Goal: Task Accomplishment & Management: Use online tool/utility

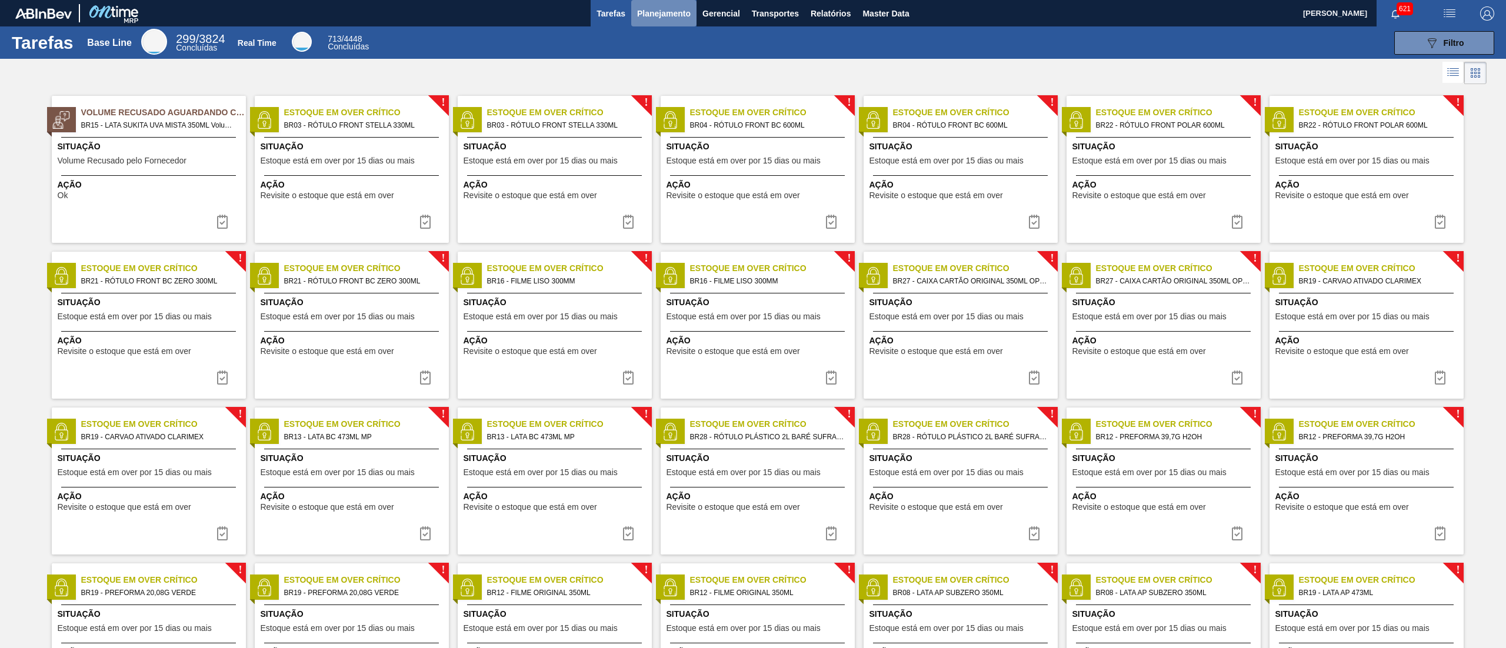
click at [664, 12] on span "Planejamento" at bounding box center [664, 13] width 54 height 14
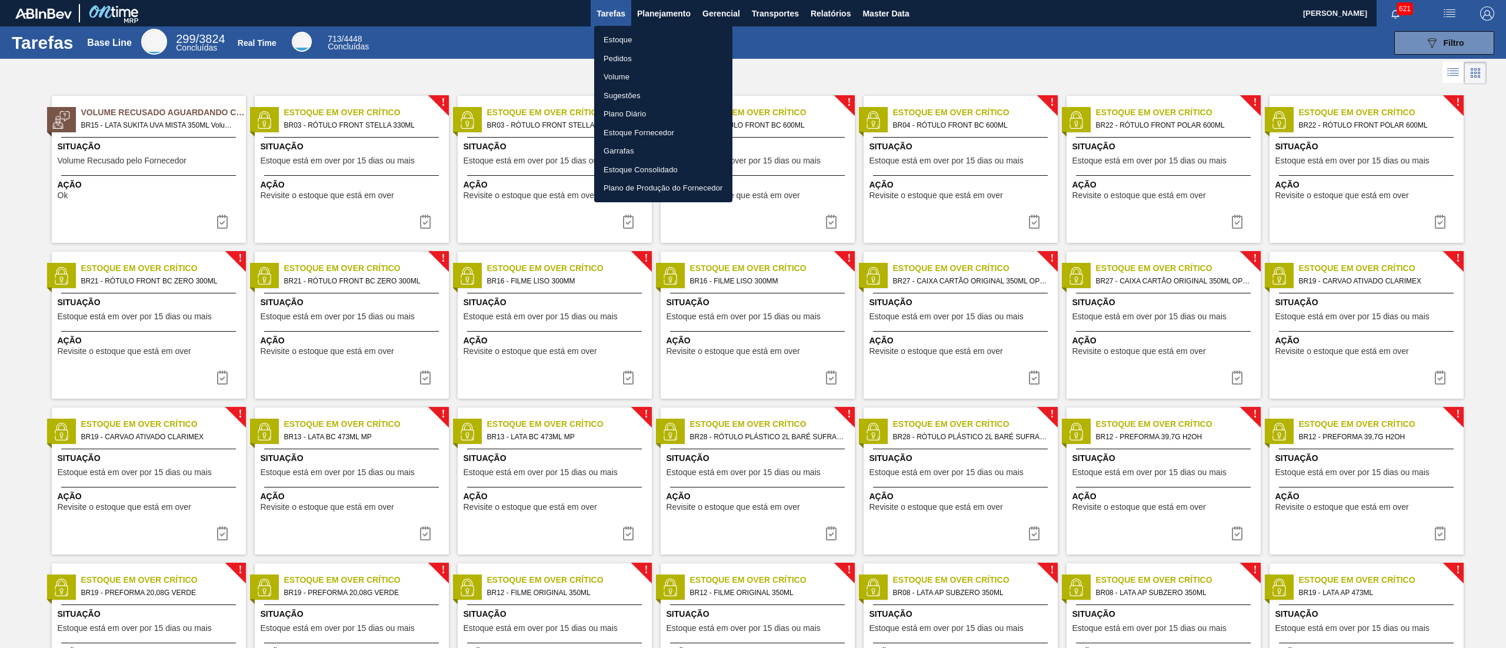
click at [654, 33] on li "Estoque" at bounding box center [663, 40] width 138 height 19
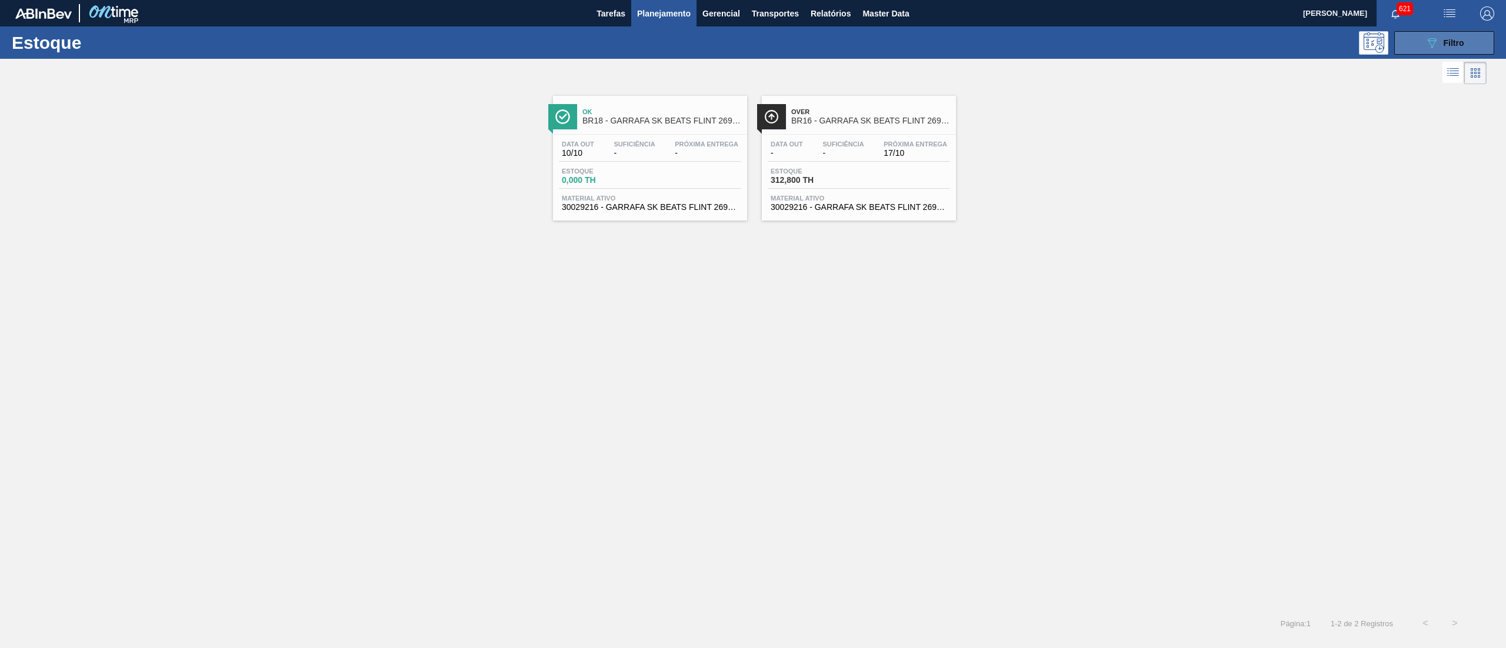
click at [1410, 37] on button "089F7B8B-B2A5-4AFE-B5C0-19BA573D28AC Filtro" at bounding box center [1444, 43] width 100 height 24
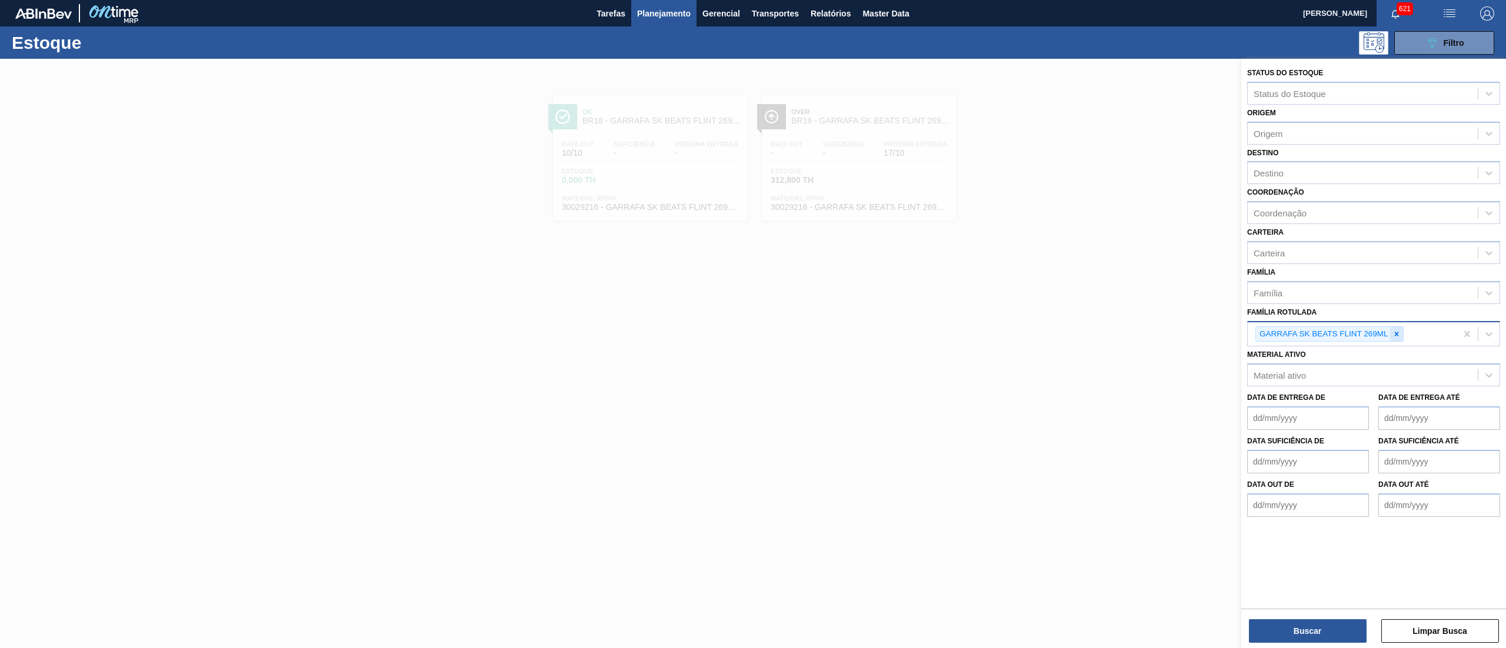
click at [1399, 335] on icon at bounding box center [1397, 334] width 8 height 8
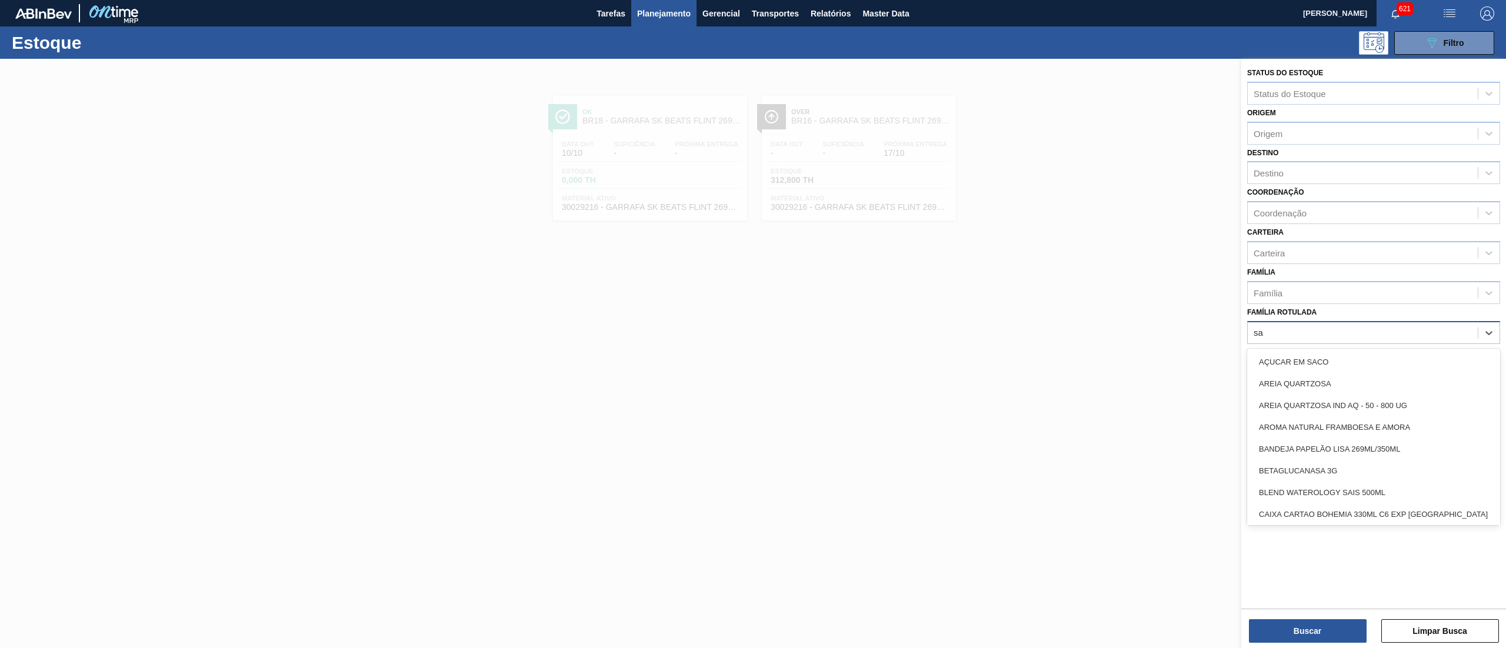
type Rotulada "sak"
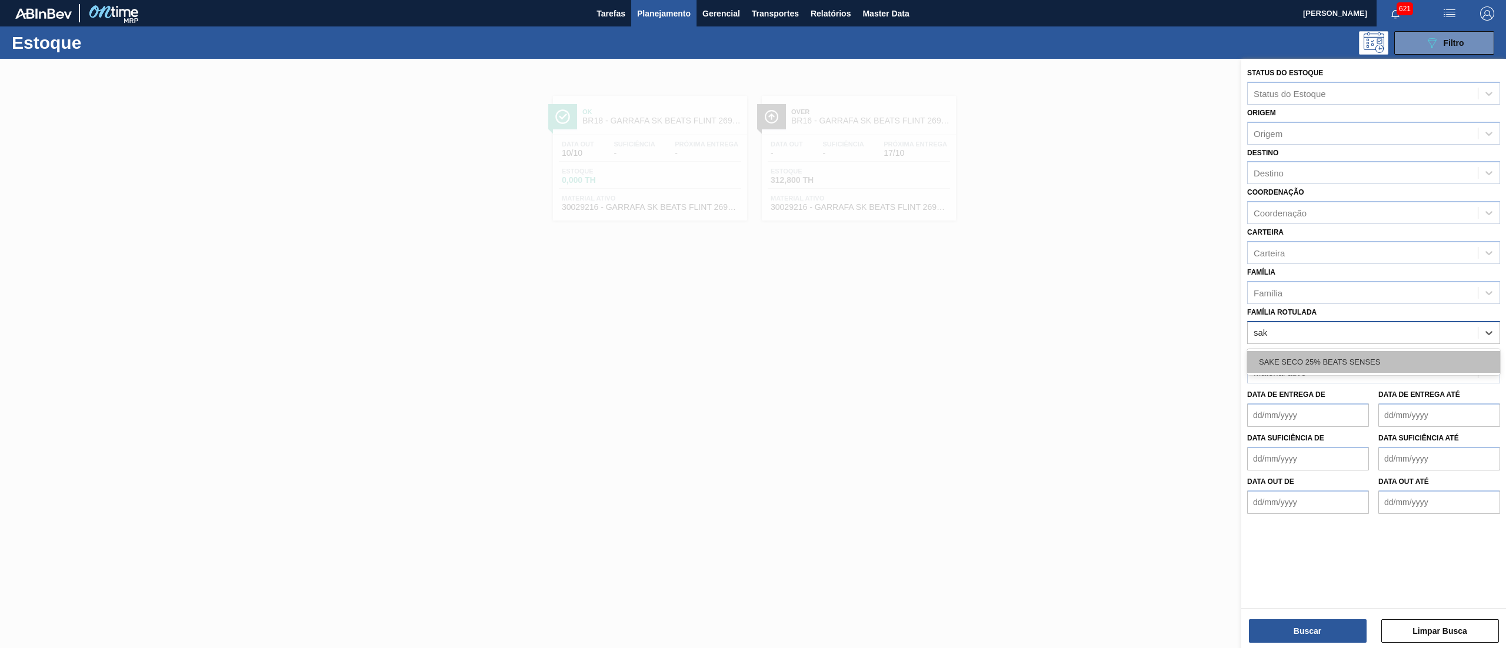
click at [1363, 364] on div "SAKE SECO 25% BEATS SENSES" at bounding box center [1373, 362] width 253 height 22
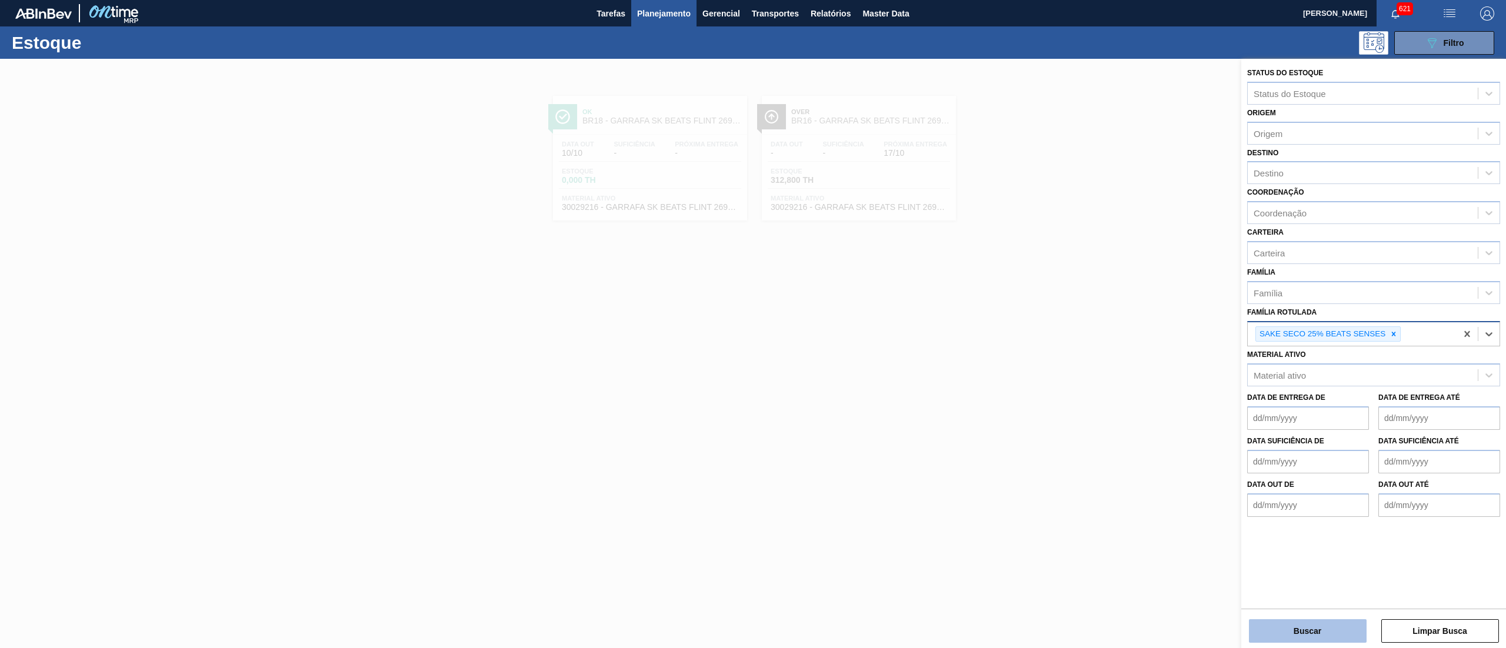
click at [1304, 632] on button "Buscar" at bounding box center [1308, 632] width 118 height 24
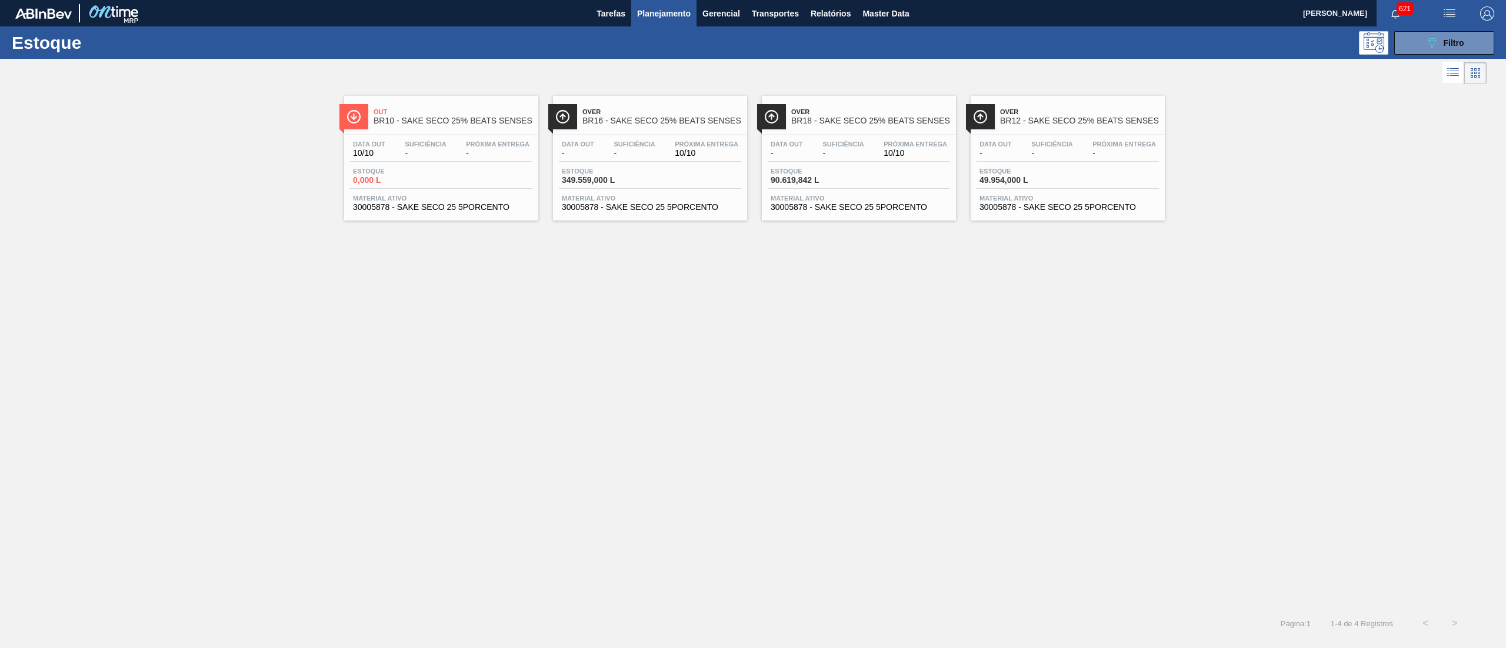
click at [655, 211] on span "30005878 - SAKE SECO 25 5PORCENTO" at bounding box center [650, 207] width 177 height 9
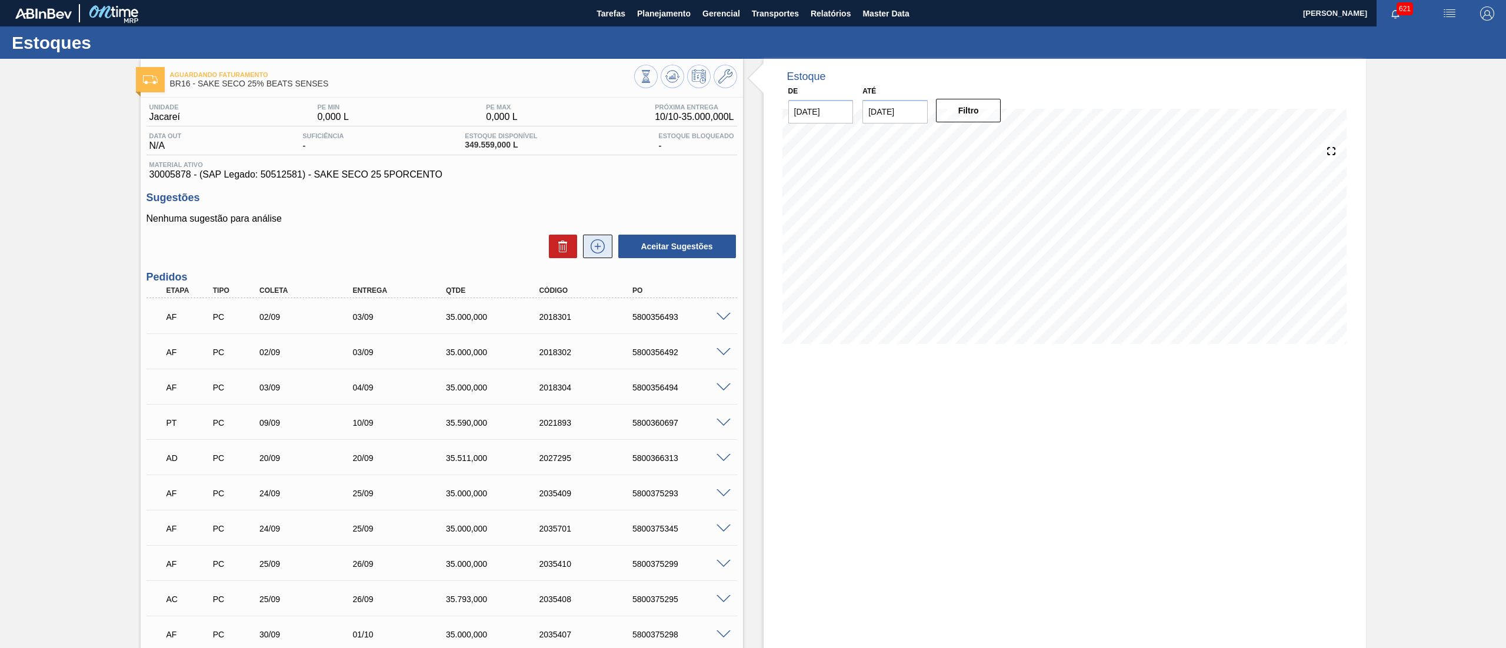
click at [595, 251] on icon at bounding box center [597, 246] width 19 height 14
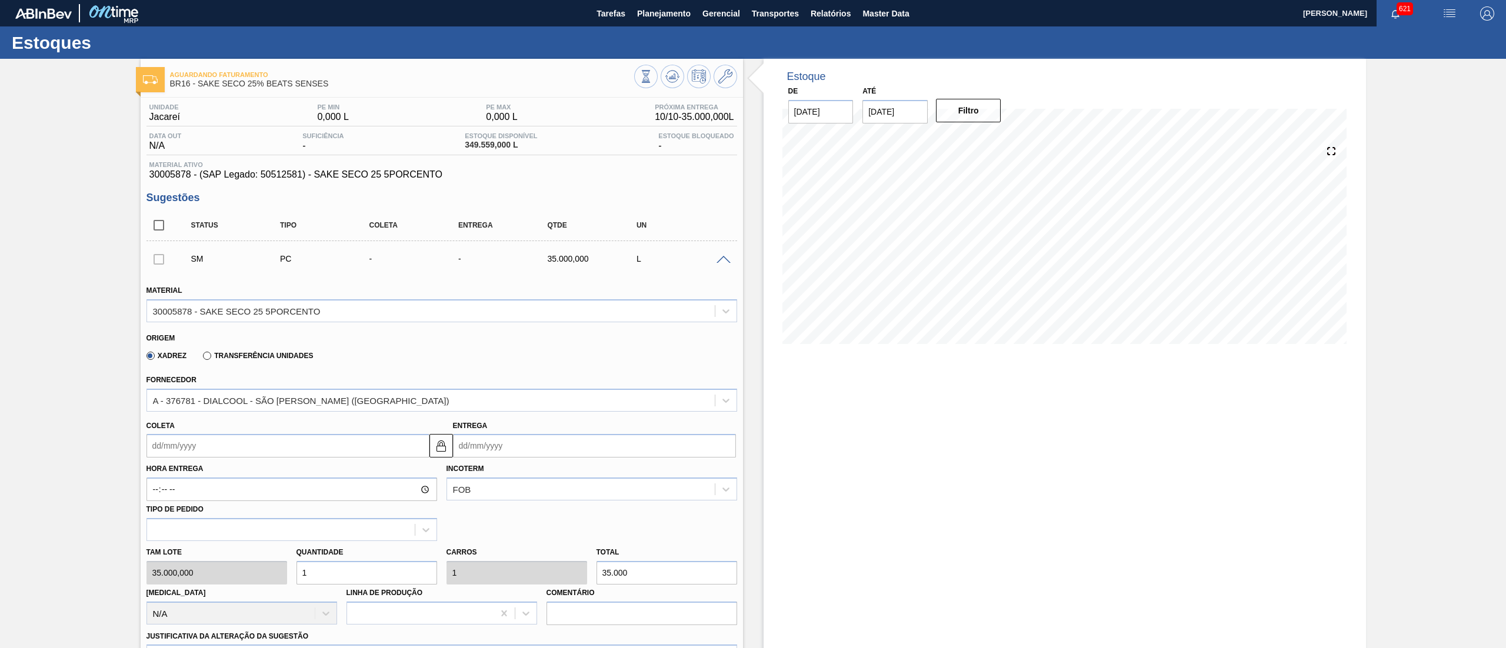
click at [222, 446] on input "Coleta" at bounding box center [288, 446] width 283 height 24
click at [277, 531] on div "11" at bounding box center [275, 531] width 16 height 16
type input "11/10/2025"
type input "12/10/2025"
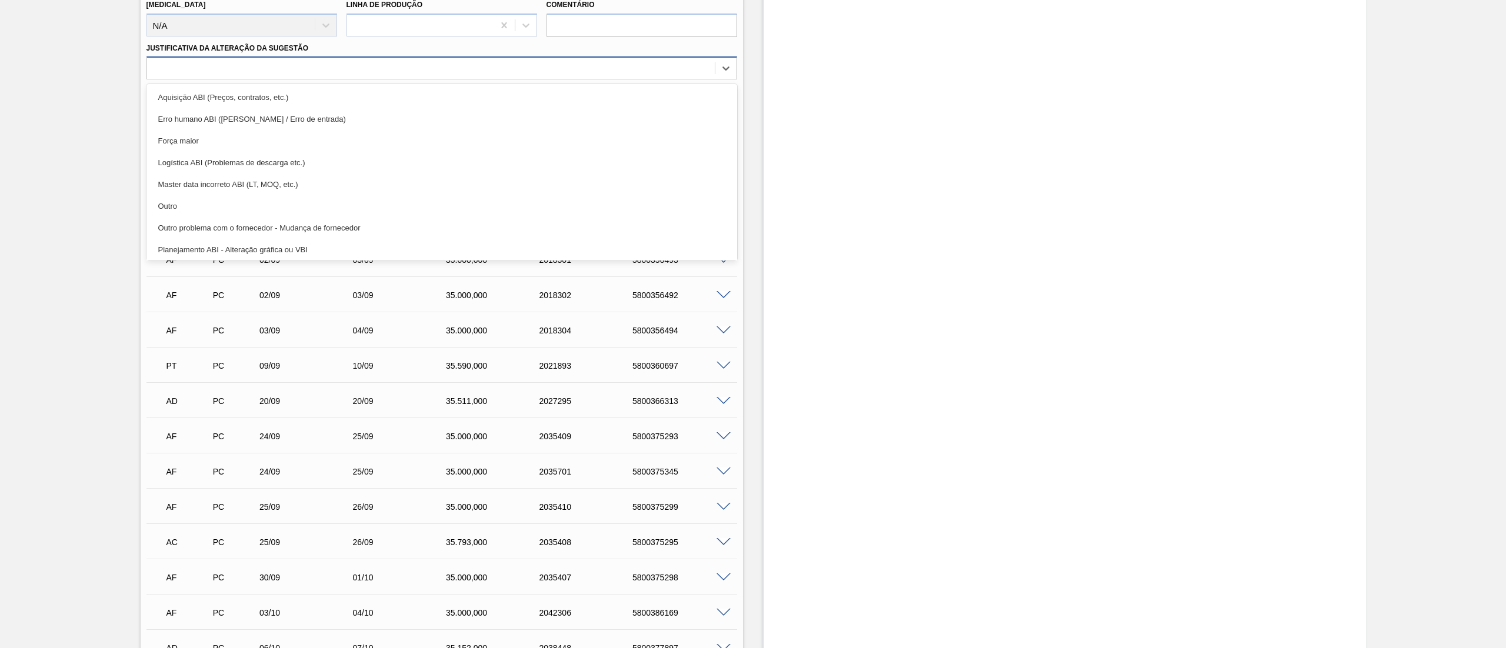
click at [201, 71] on div at bounding box center [431, 68] width 568 height 17
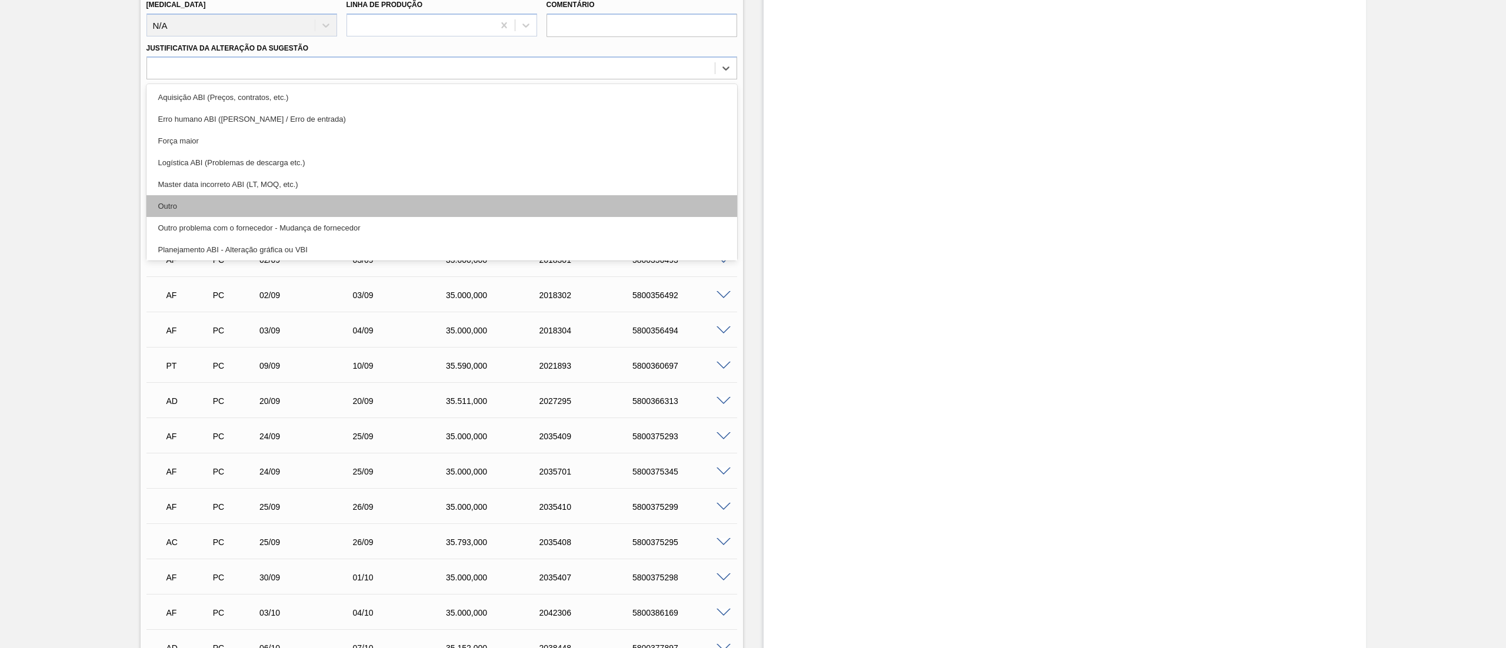
click at [192, 213] on div "Outro" at bounding box center [442, 206] width 591 height 22
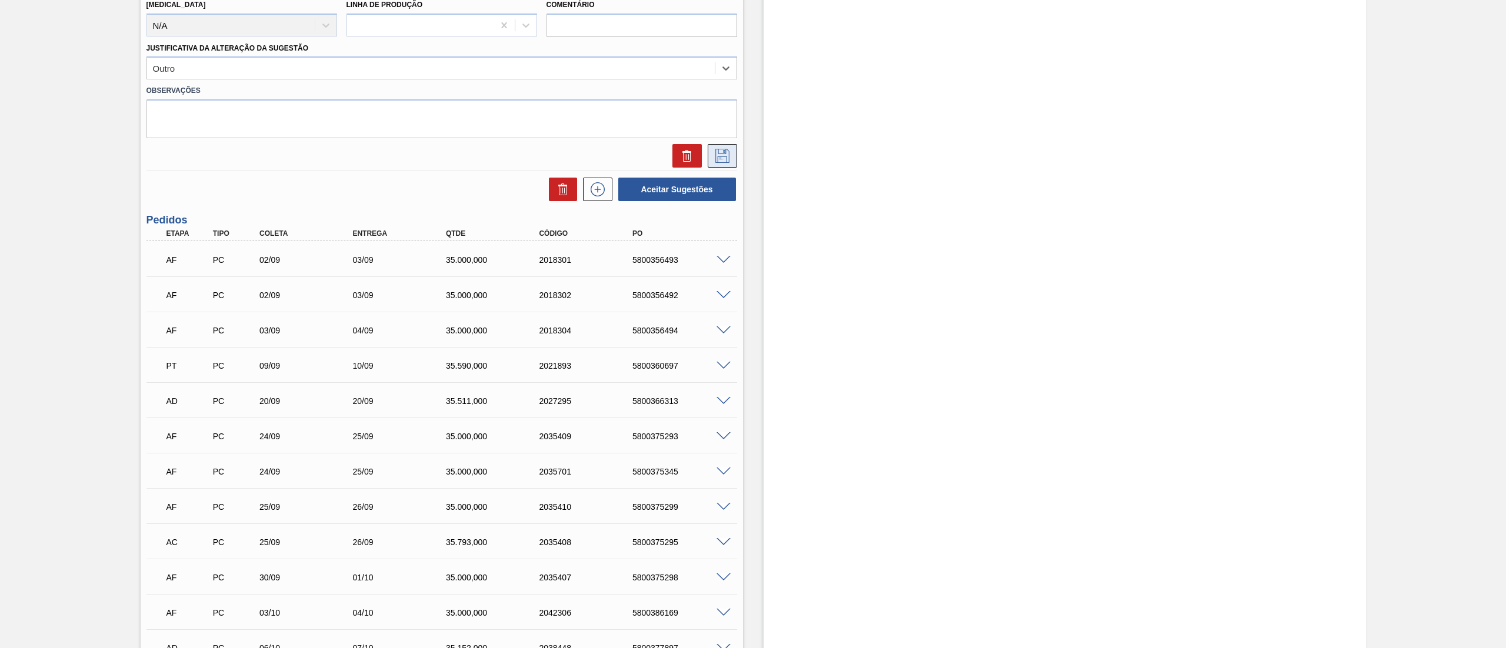
click at [721, 162] on icon at bounding box center [722, 156] width 19 height 14
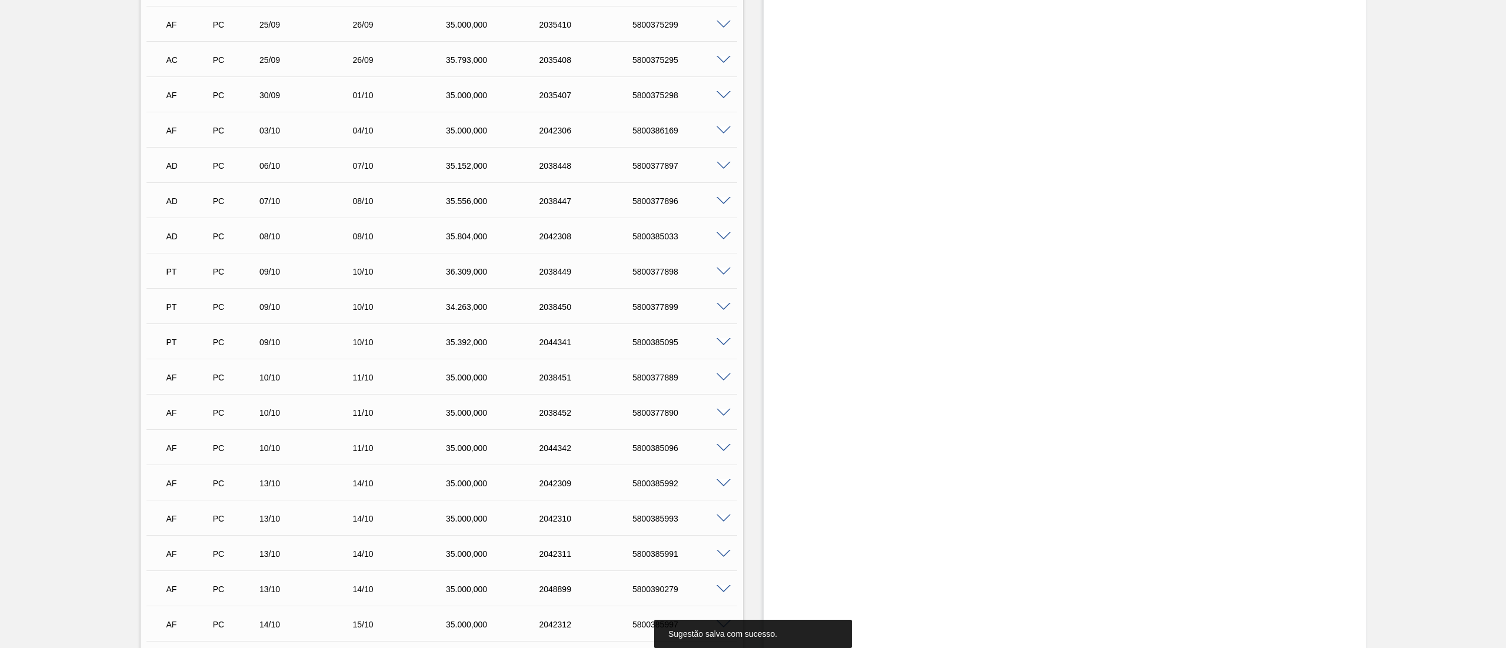
scroll to position [0, 0]
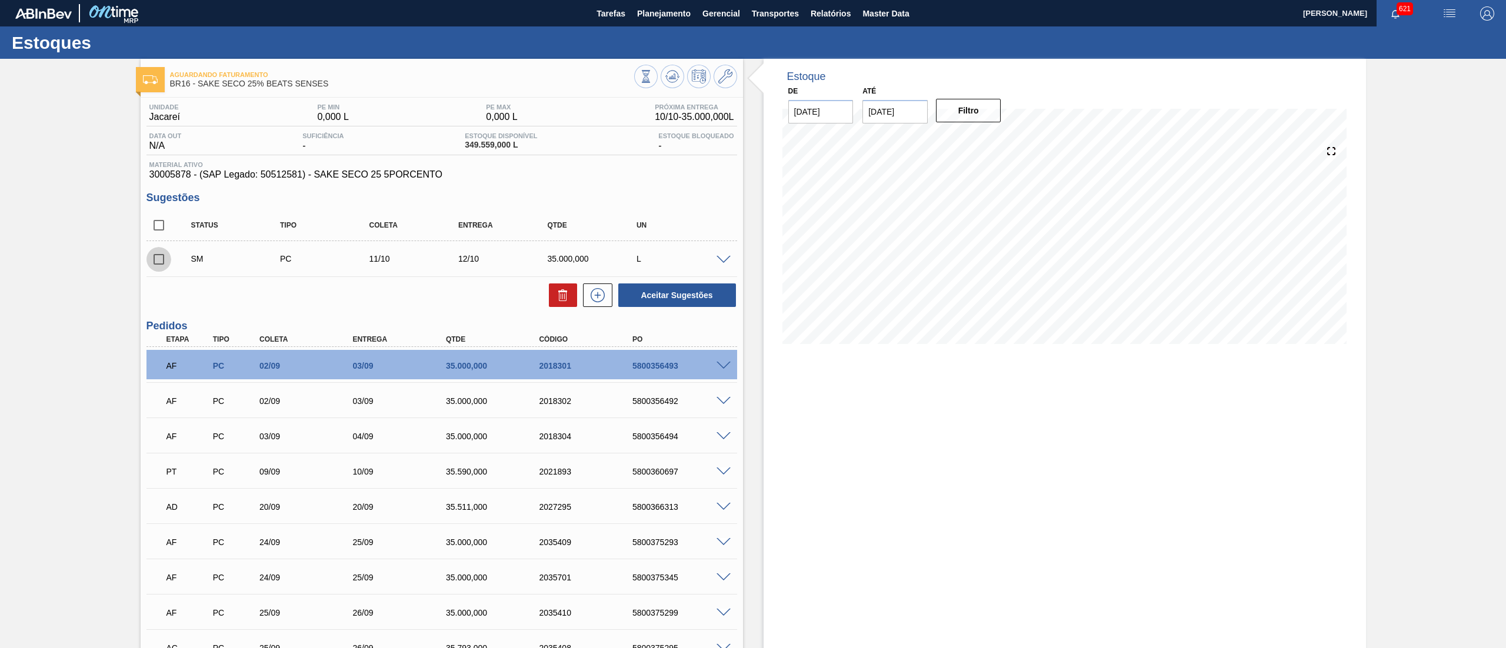
click at [154, 257] on input "checkbox" at bounding box center [159, 259] width 25 height 25
click at [667, 296] on button "Aceitar Sugestões" at bounding box center [677, 296] width 118 height 24
checkbox input "false"
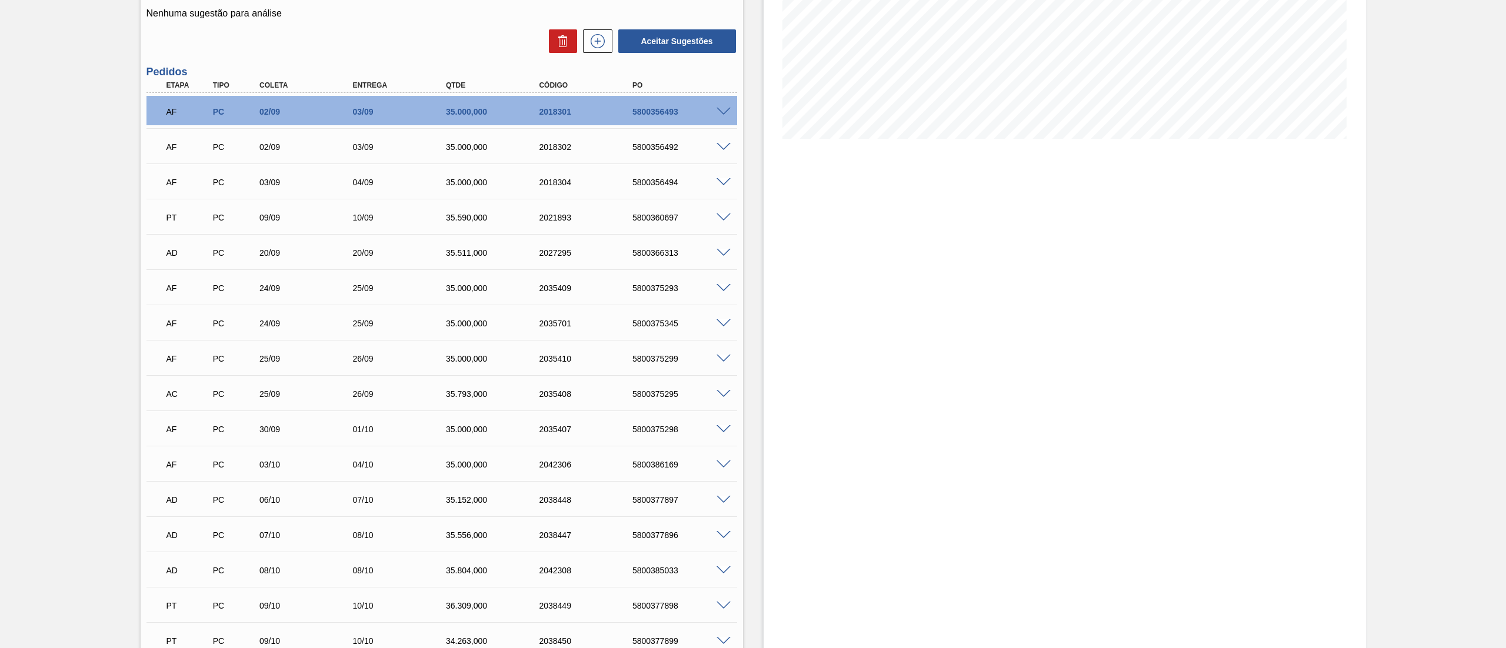
scroll to position [794, 0]
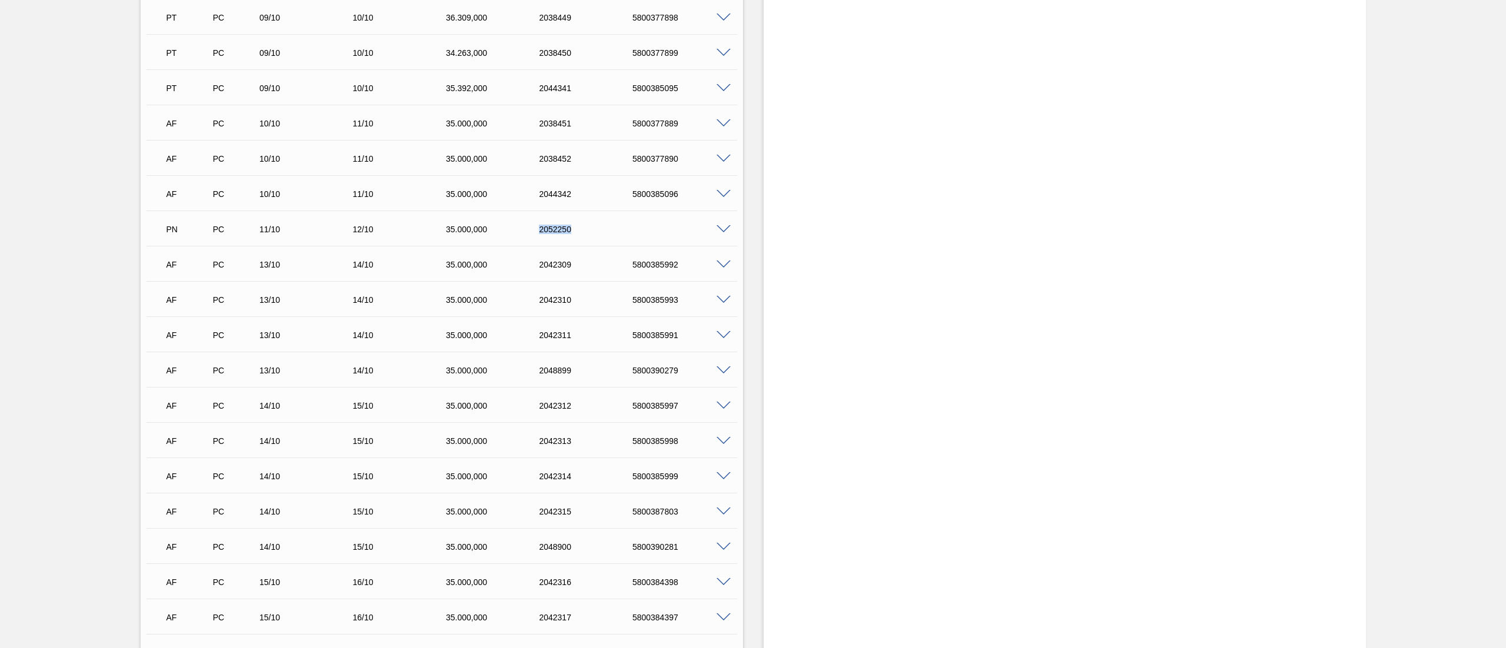
drag, startPoint x: 613, startPoint y: 231, endPoint x: 525, endPoint y: 235, distance: 87.8
click at [525, 235] on div "PN PC 11/10 12/10 35.000,000 2052250" at bounding box center [439, 229] width 560 height 24
copy div "2052250"
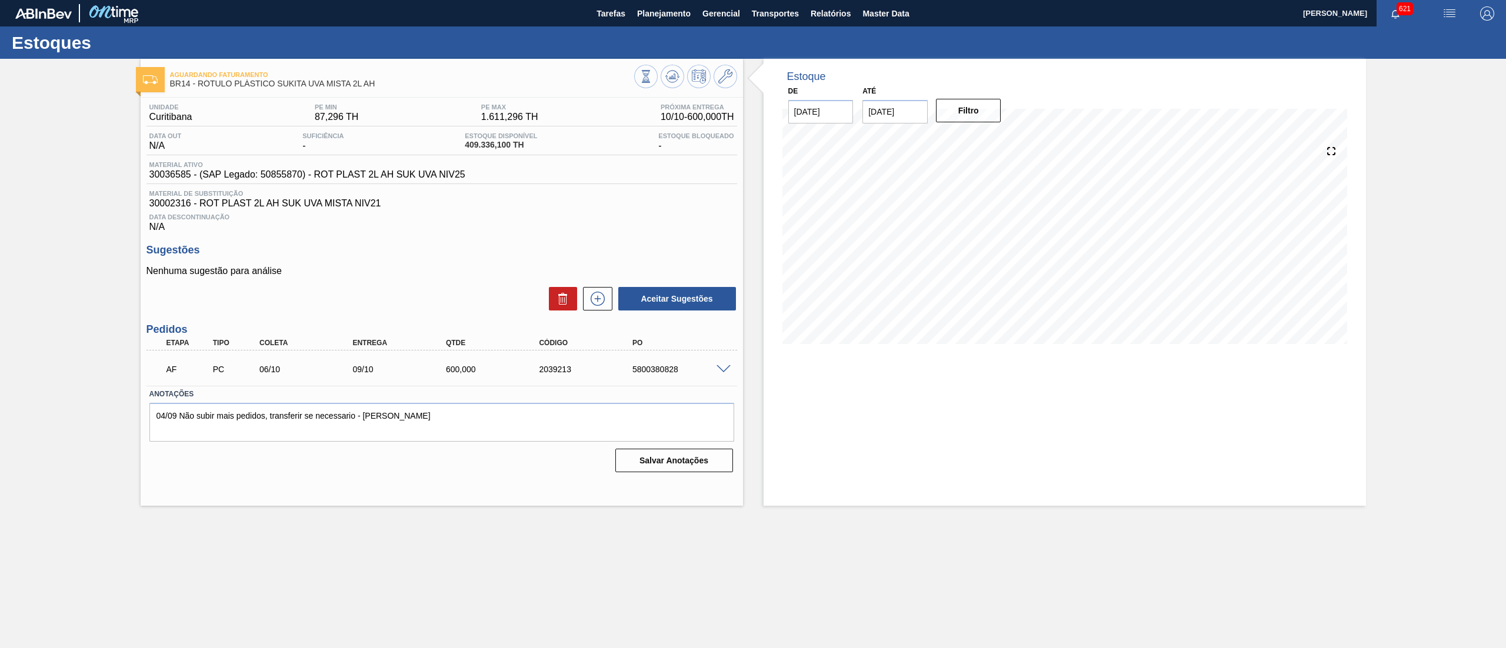
click at [719, 373] on span at bounding box center [724, 369] width 14 height 9
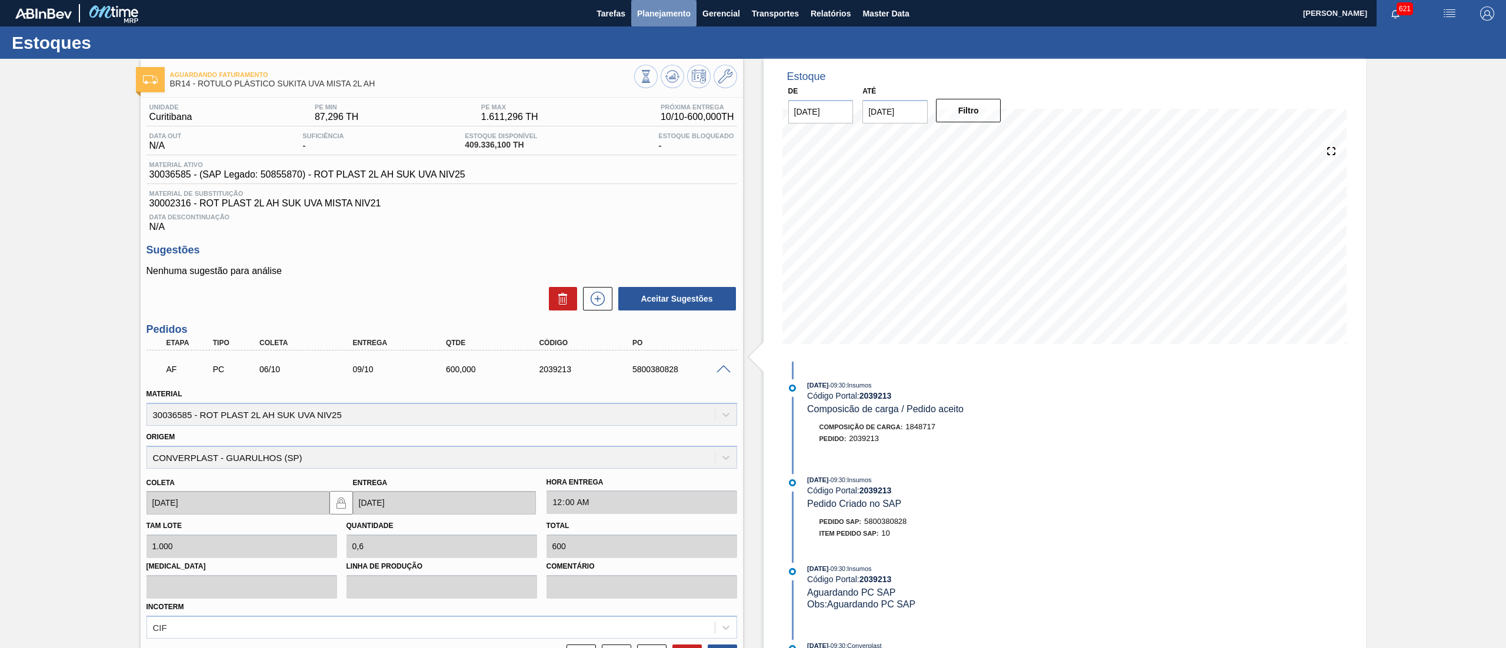
click at [680, 22] on button "Planejamento" at bounding box center [663, 13] width 65 height 26
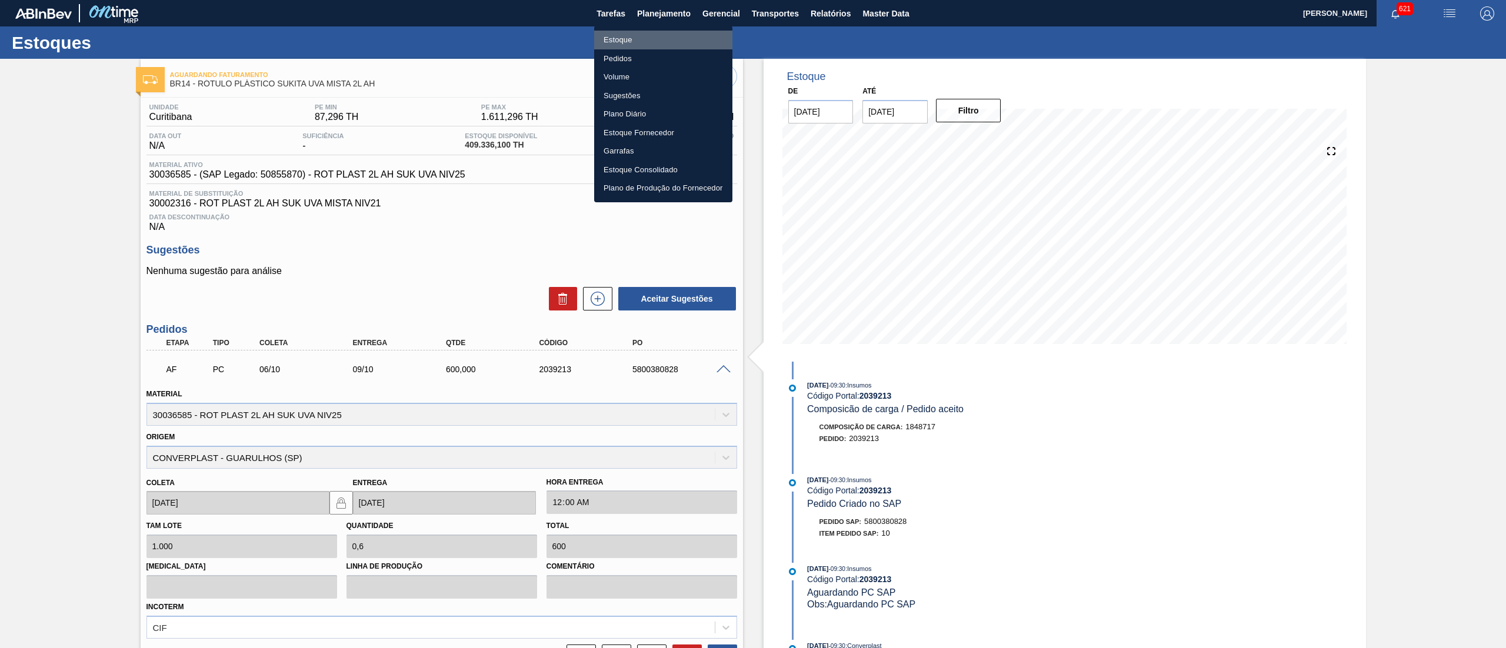
click at [662, 39] on li "Estoque" at bounding box center [663, 40] width 138 height 19
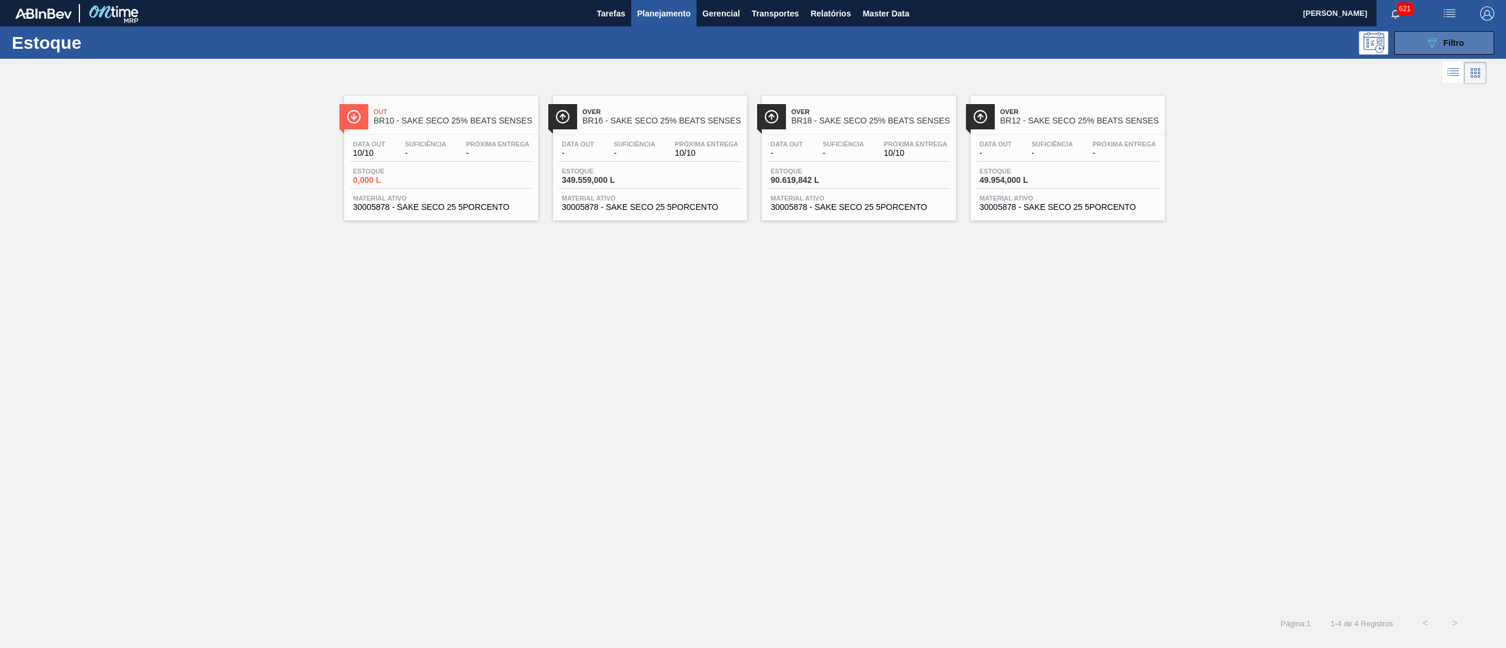
click at [1427, 41] on icon "089F7B8B-B2A5-4AFE-B5C0-19BA573D28AC" at bounding box center [1432, 43] width 14 height 14
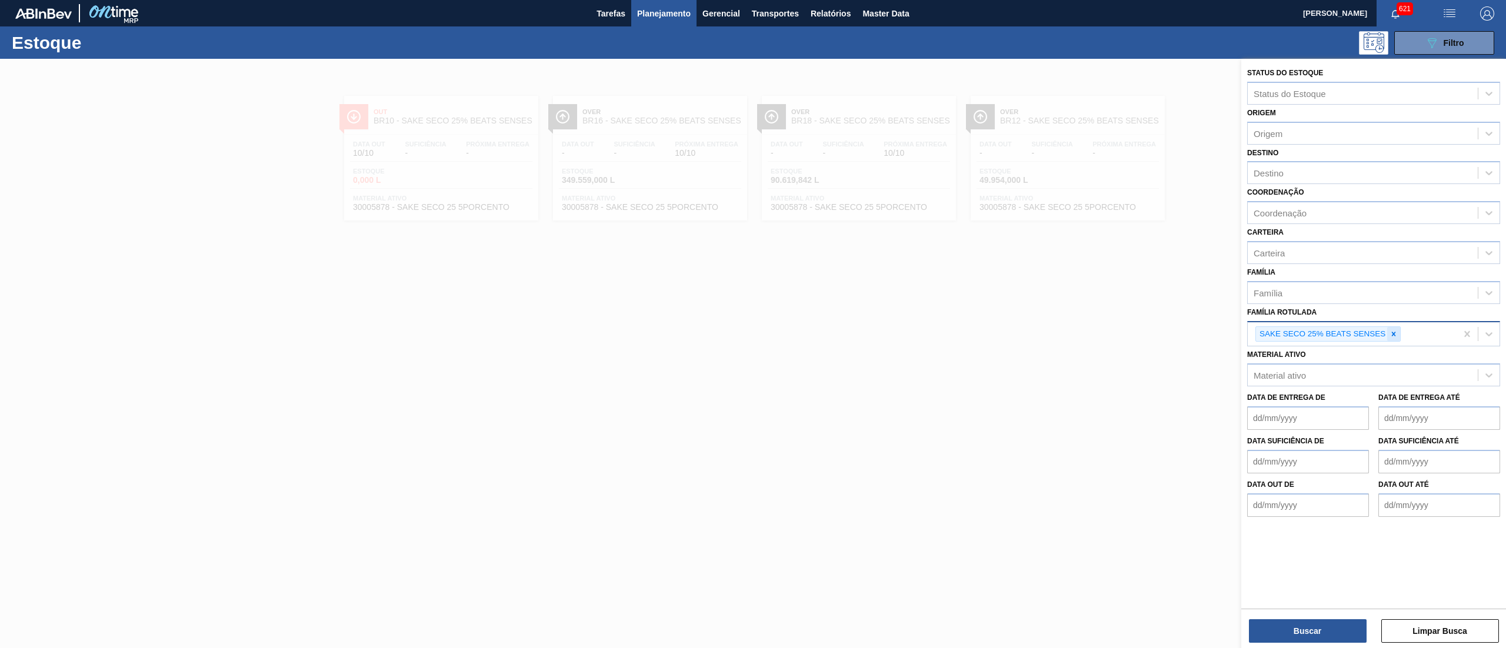
click at [1394, 336] on icon at bounding box center [1394, 334] width 8 height 8
click at [1356, 373] on div "Material ativo" at bounding box center [1363, 372] width 230 height 17
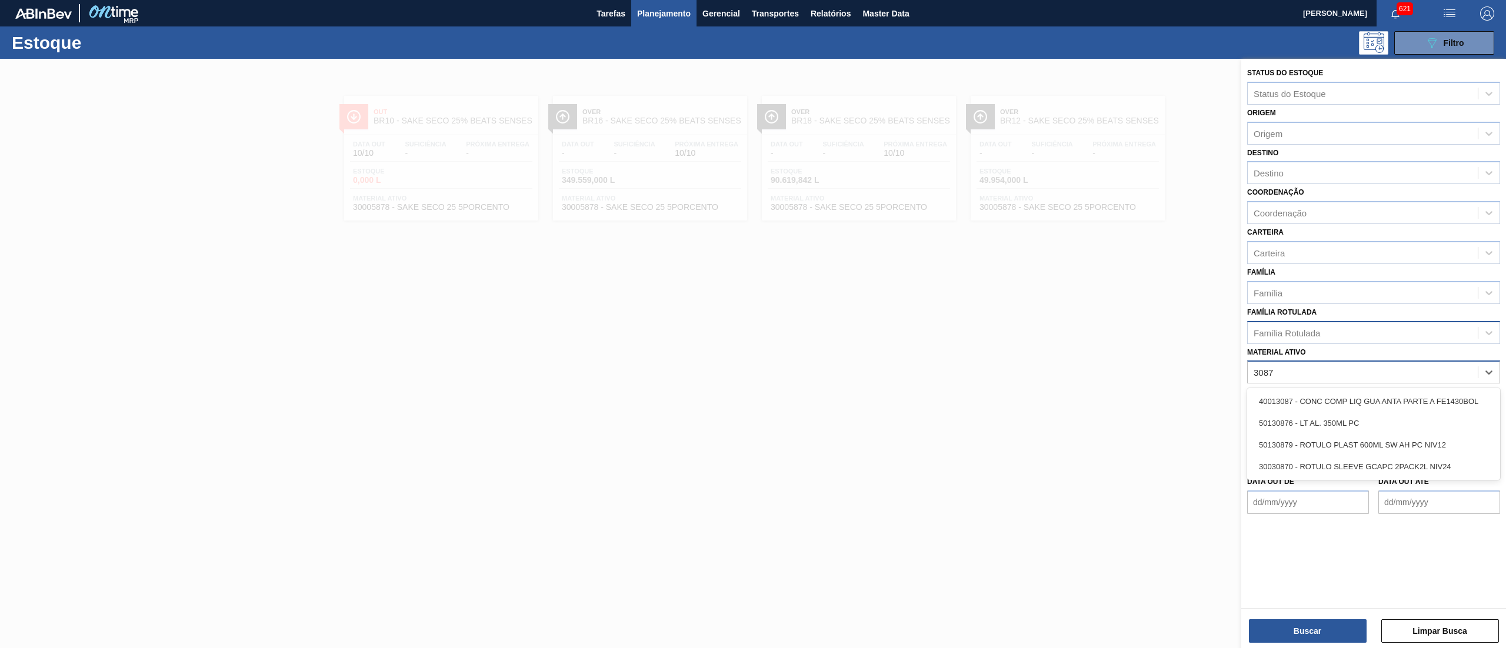
type ativo "30870"
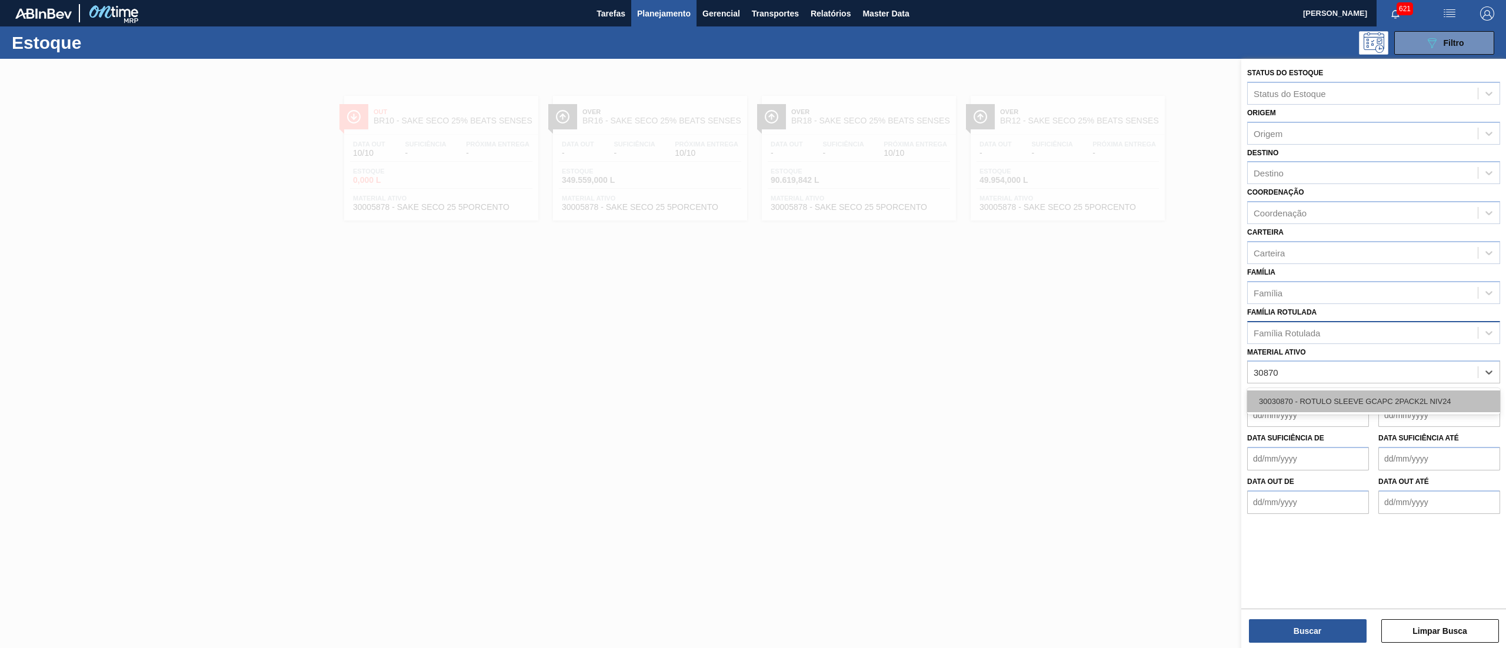
click at [1370, 393] on div "30030870 - ROTULO SLEEVE GCAPC 2PACK2L NIV24" at bounding box center [1373, 402] width 253 height 22
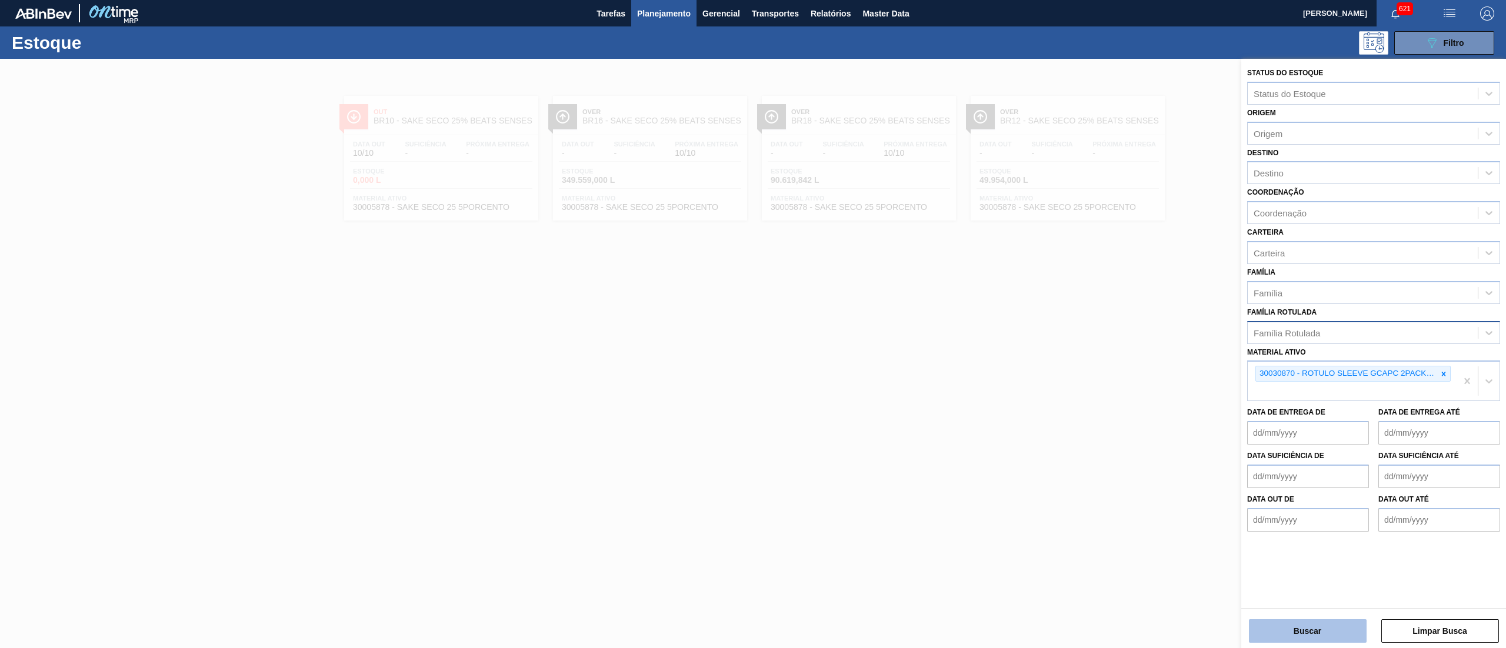
click at [1318, 621] on button "Buscar" at bounding box center [1308, 632] width 118 height 24
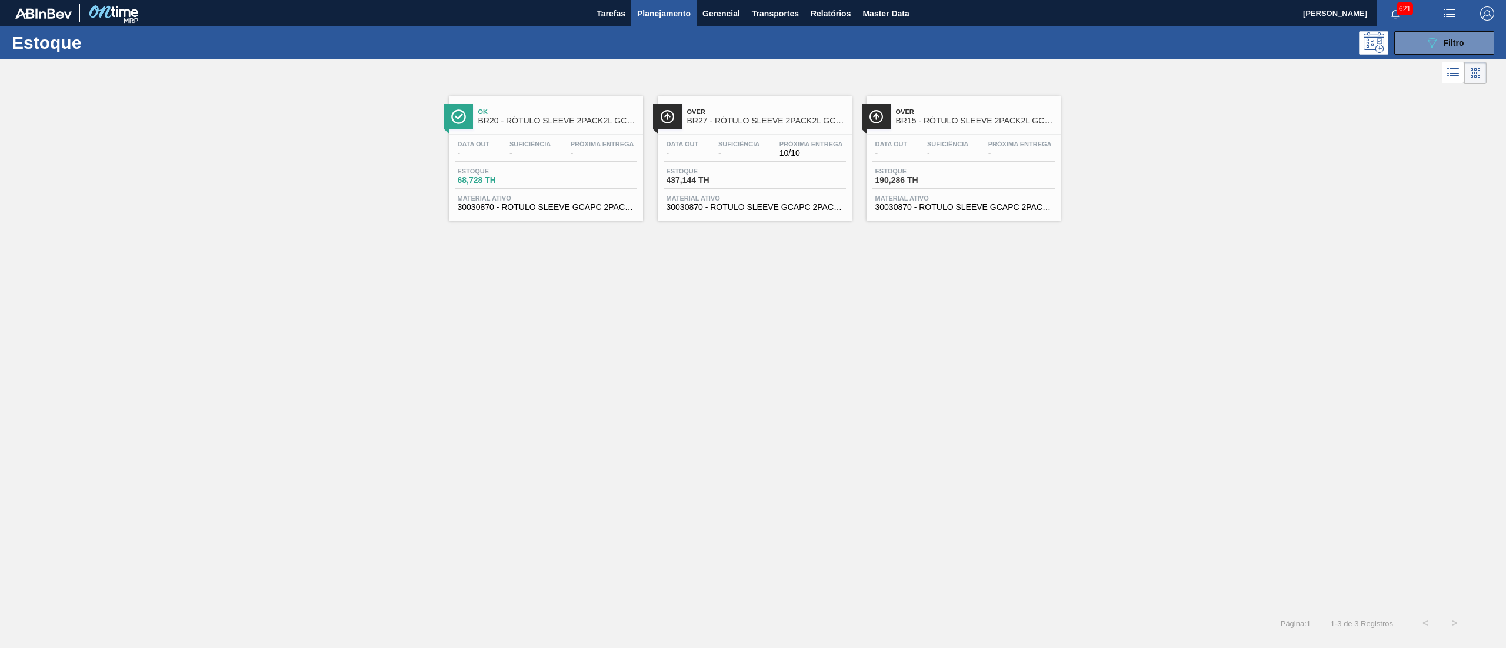
click at [794, 214] on div "Data out - Suficiência - Próxima Entrega 10/10 Estoque 437,144 TH Material ativ…" at bounding box center [755, 175] width 194 height 80
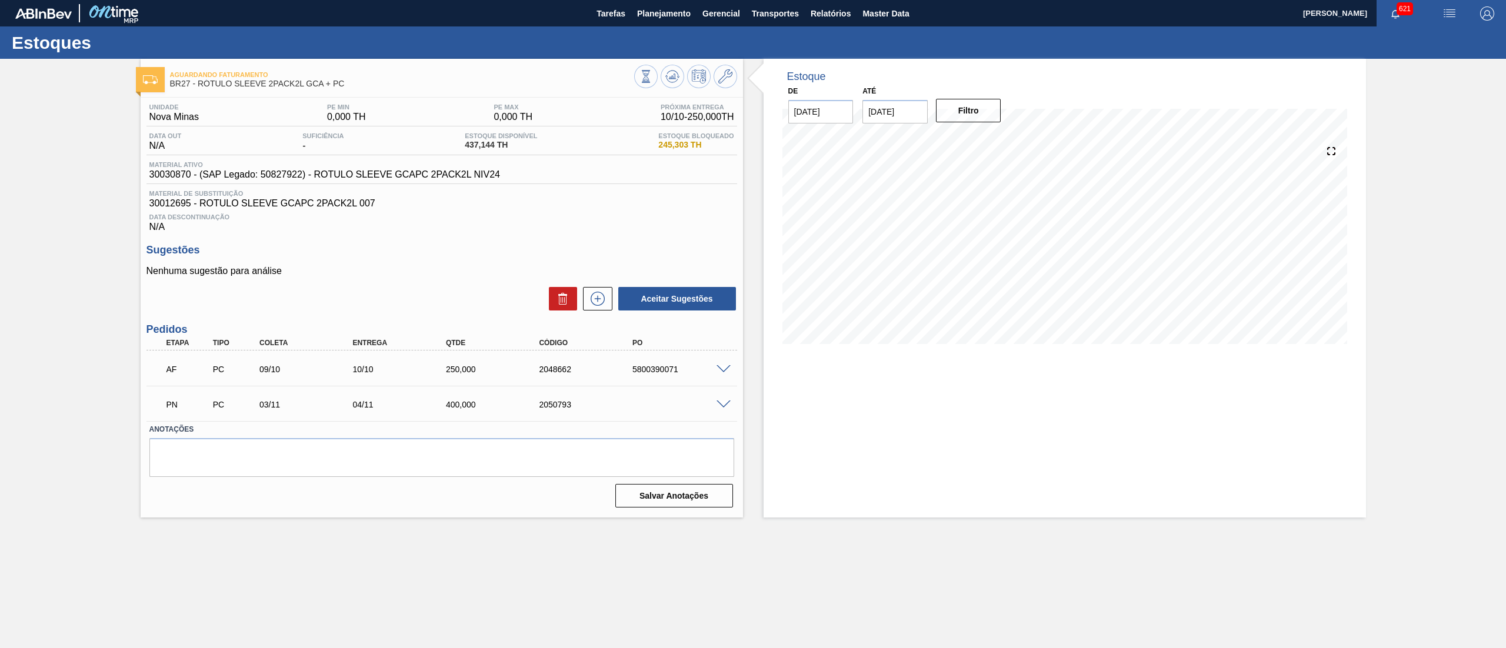
click at [723, 402] on span at bounding box center [724, 405] width 14 height 9
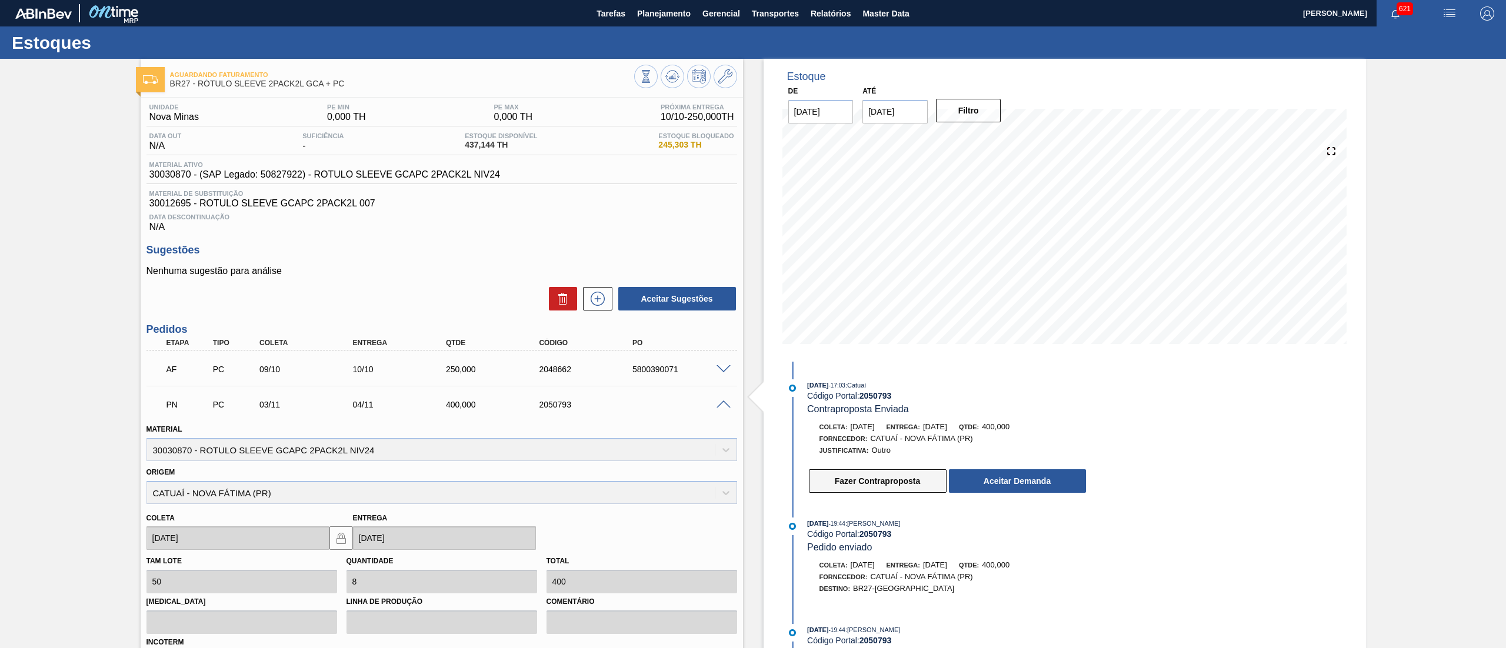
click at [900, 480] on button "Fazer Contraproposta" at bounding box center [878, 482] width 138 height 24
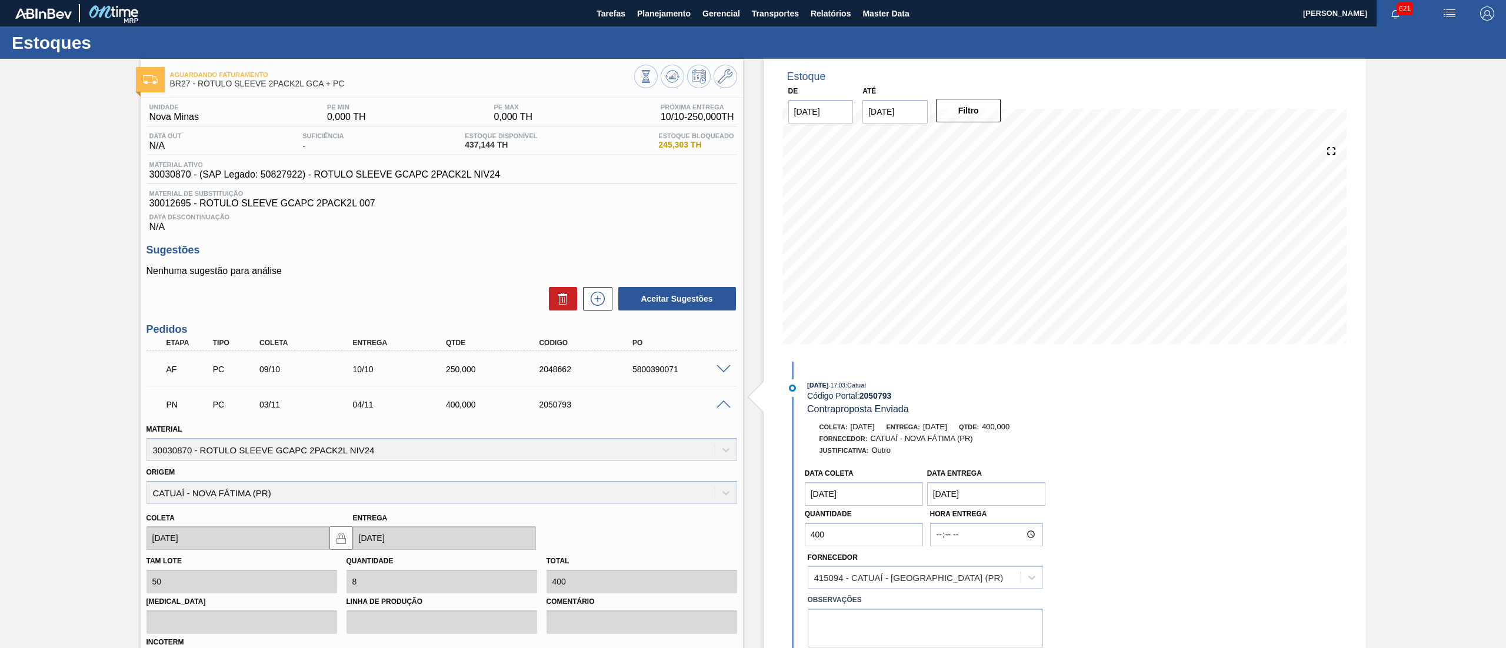
drag, startPoint x: 864, startPoint y: 531, endPoint x: 751, endPoint y: 531, distance: 113.0
click at [751, 531] on div "Estoque De [DATE] Até [DATE] Filtro [DATE] 17:03 : Catuaí Código Portal: 205079…" at bounding box center [1054, 431] width 623 height 745
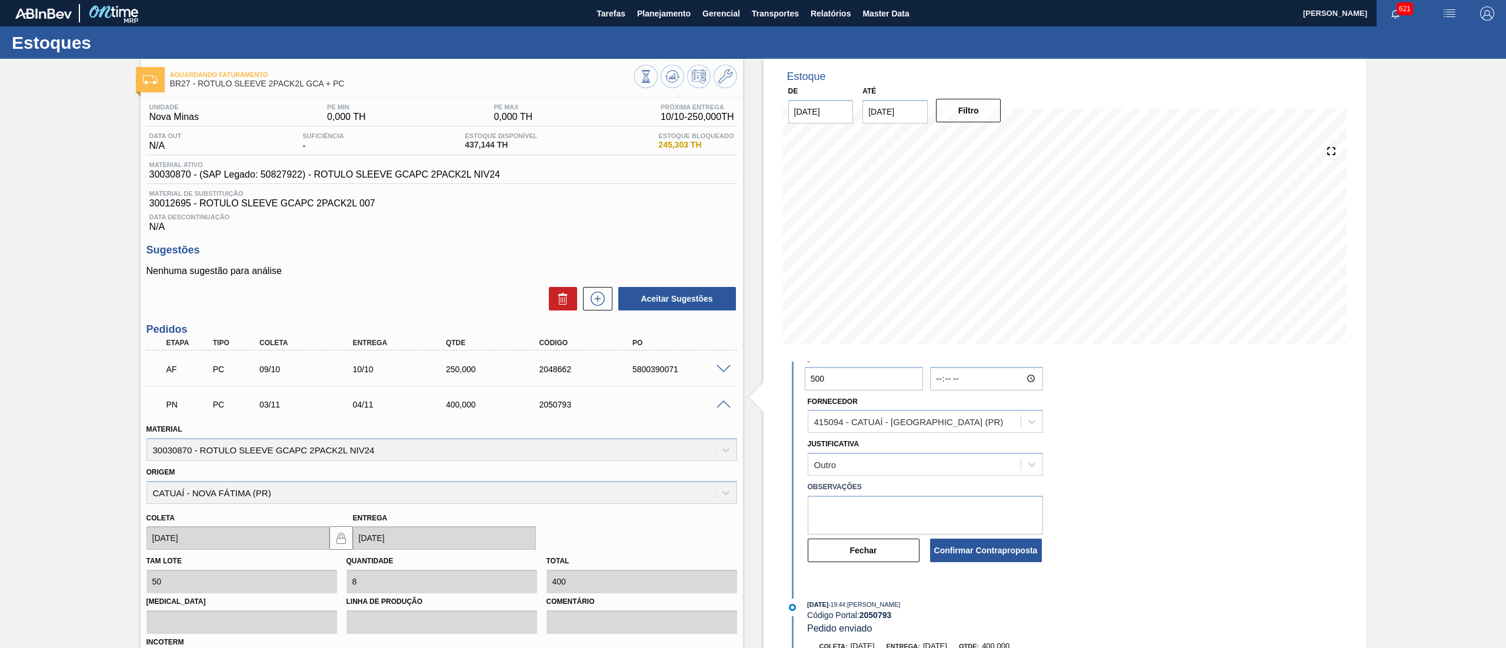
type input "500"
click at [846, 522] on textarea at bounding box center [925, 515] width 235 height 39
click at [998, 539] on button "Confirmar Contraproposta" at bounding box center [986, 551] width 112 height 24
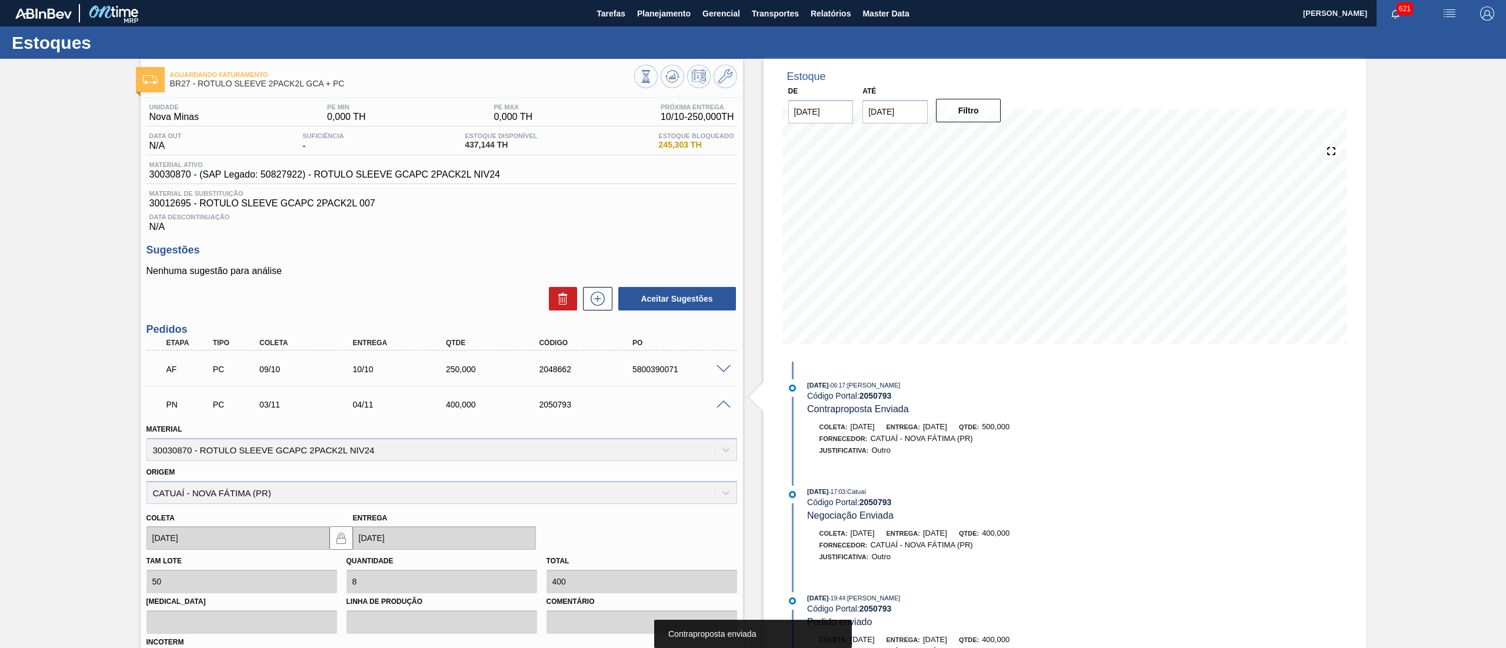
scroll to position [4, 0]
